Goal: Task Accomplishment & Management: Use online tool/utility

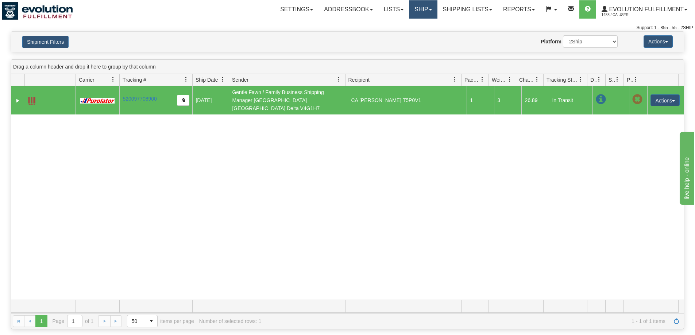
click at [424, 10] on link "Ship" at bounding box center [423, 9] width 28 height 18
click at [410, 27] on link "Ship Screen" at bounding box center [404, 25] width 66 height 9
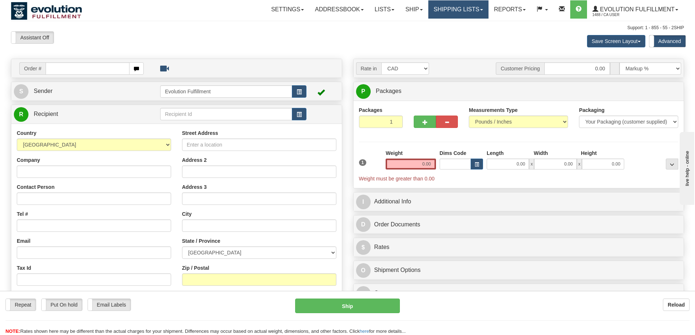
click at [481, 12] on link "Shipping lists" at bounding box center [458, 9] width 60 height 18
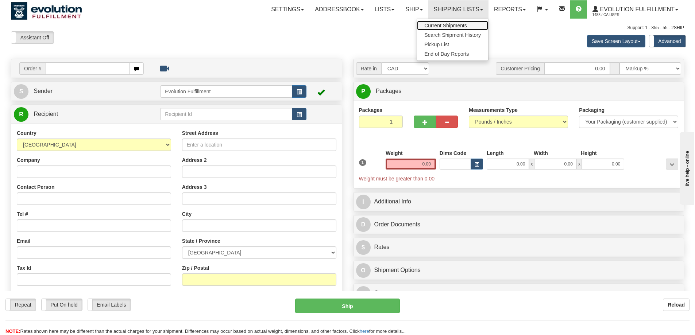
click at [470, 22] on link "Current Shipments" at bounding box center [452, 25] width 71 height 9
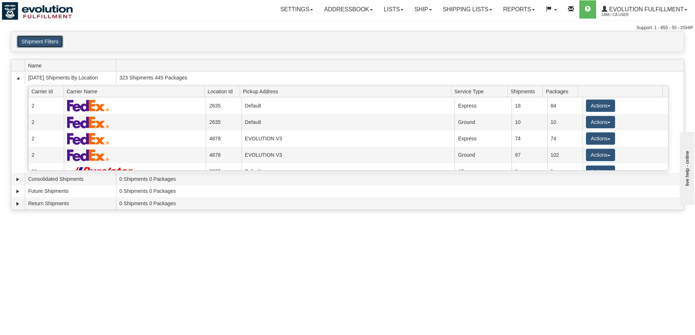
click at [49, 39] on button "Shipment Filters" at bounding box center [40, 41] width 46 height 12
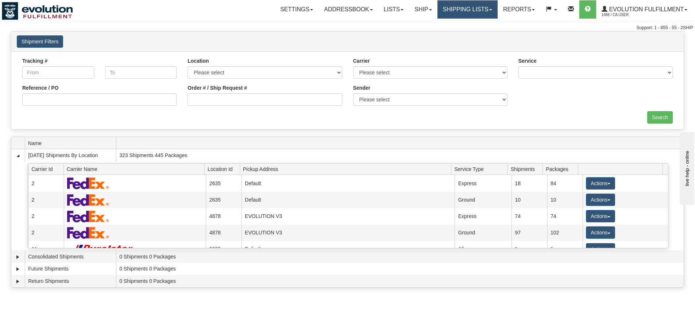
click at [475, 11] on link "Shipping lists" at bounding box center [468, 9] width 60 height 18
